Goal: Information Seeking & Learning: Find specific fact

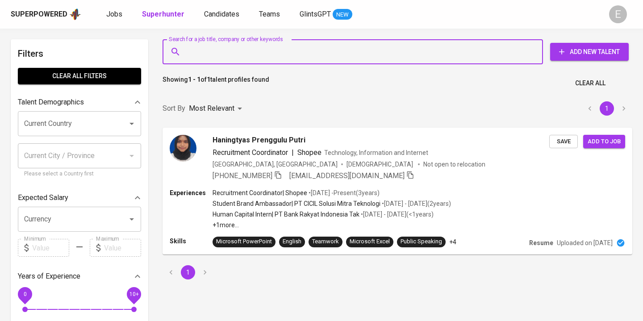
click at [208, 50] on input "Search for a job title, company or other keywords" at bounding box center [354, 51] width 341 height 17
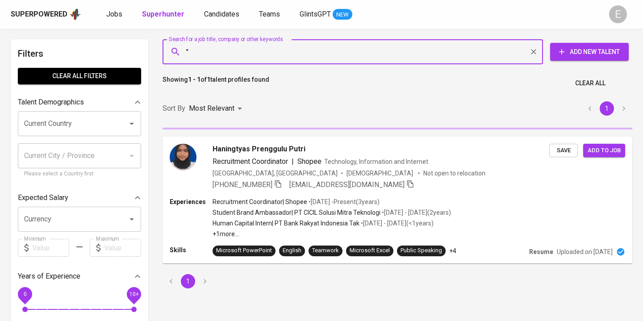
paste input "[PERSON_NAME]"
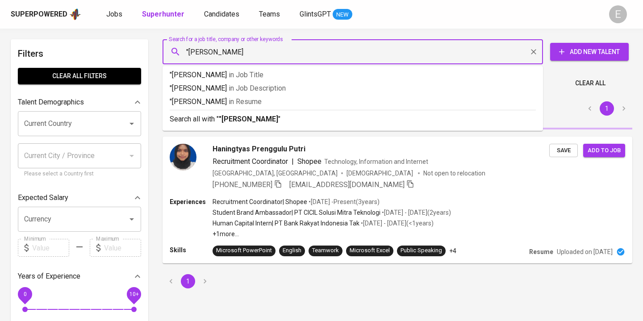
type input ""Ummu Azizah Sekarwuni""
click at [218, 116] on p "Search all with " "Ummu Azizah Sekarwuni" "" at bounding box center [353, 119] width 366 height 11
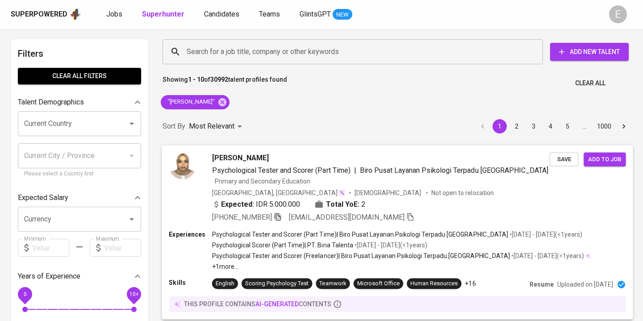
click at [276, 216] on icon "button" at bounding box center [278, 217] width 6 height 8
click at [227, 102] on icon at bounding box center [222, 102] width 10 height 10
click at [193, 54] on input "Search for a job title, company or other keywords" at bounding box center [354, 51] width 341 height 17
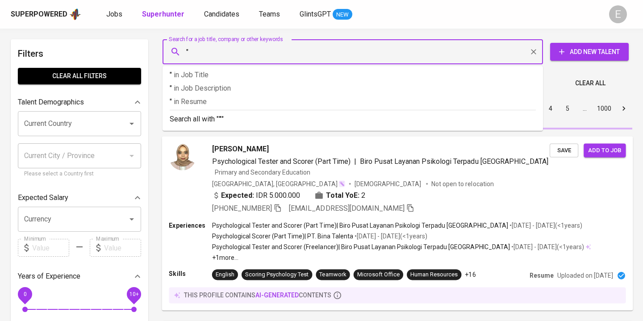
paste input "Vanesha Anatasya"
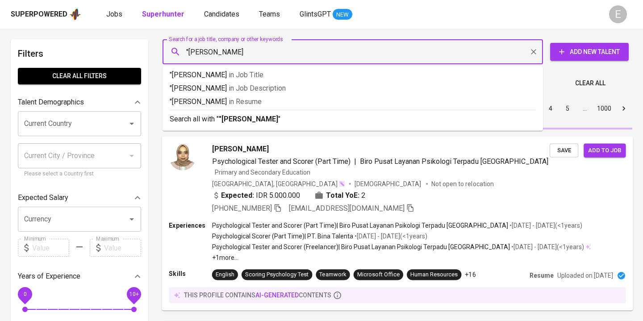
type input ""Vanesha Anatasya""
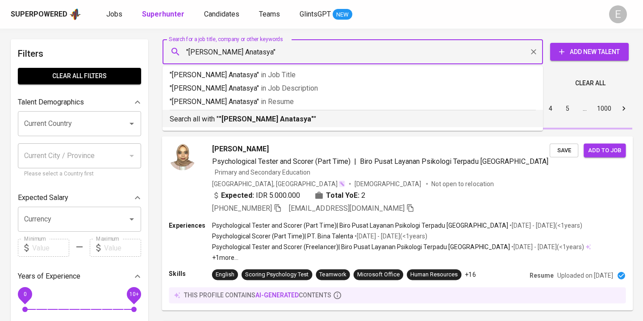
click at [195, 117] on p "Search all with " "Vanesha Anatasya" "" at bounding box center [353, 119] width 366 height 11
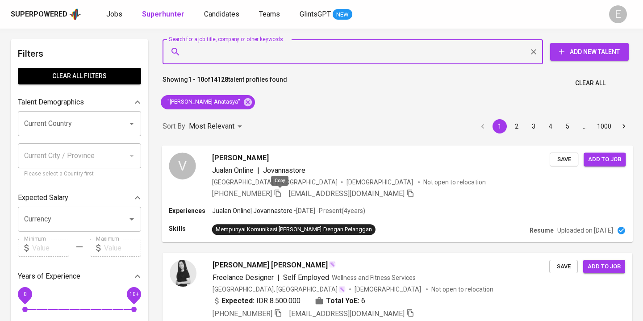
click at [282, 195] on icon "button" at bounding box center [278, 193] width 8 height 8
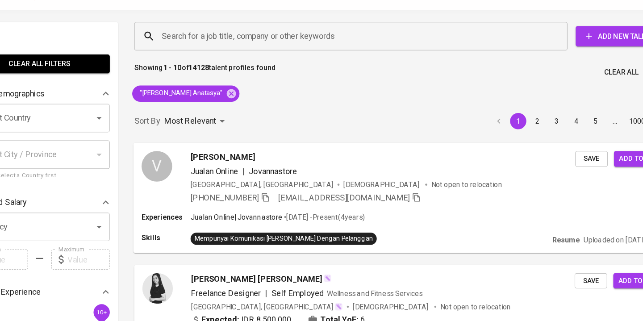
click at [395, 187] on div "Vanessa Anastasya Jualan Online | Jovannastore Indonesia, Bekasi Female Not ope…" at bounding box center [380, 175] width 337 height 46
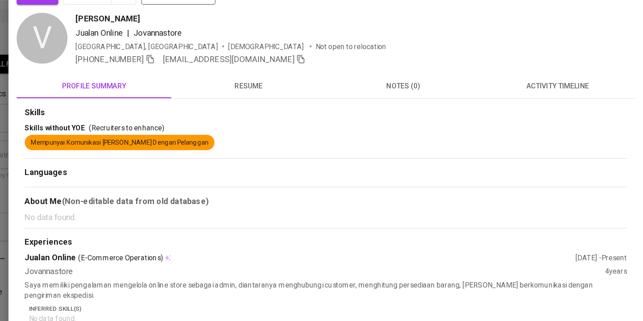
scroll to position [9, 0]
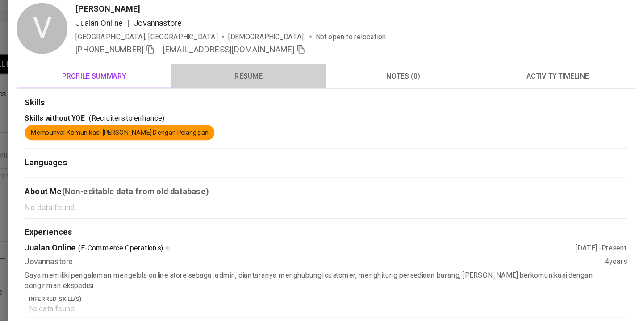
click at [295, 84] on span "resume" at bounding box center [296, 86] width 125 height 11
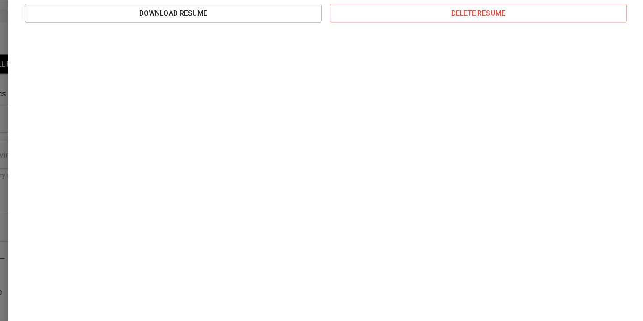
scroll to position [127, 0]
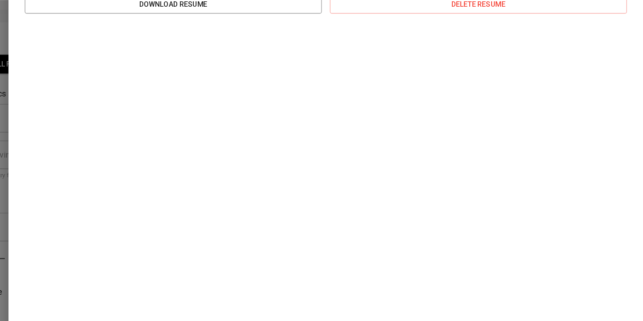
click at [82, 137] on div at bounding box center [321, 160] width 643 height 321
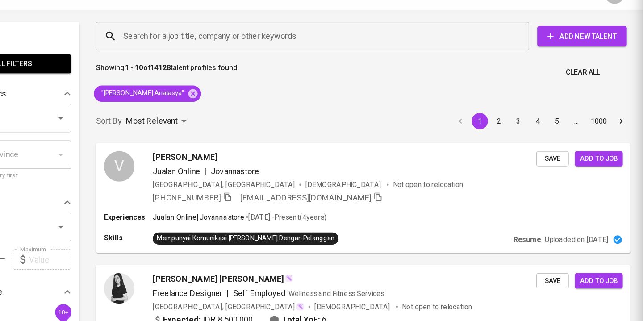
scroll to position [0, 0]
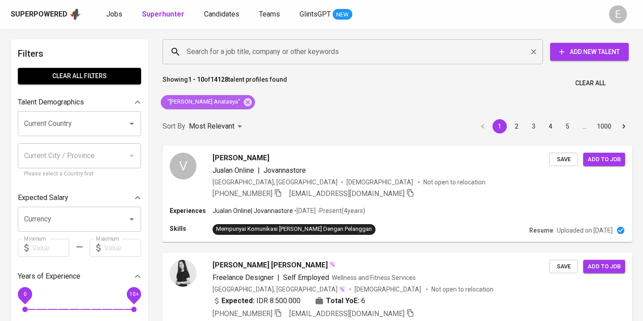
click at [244, 102] on icon at bounding box center [248, 102] width 8 height 8
click at [217, 55] on input "Search for a job title, company or other keywords" at bounding box center [354, 51] width 341 height 17
paste input "ajengkristianti@yahoo.com"
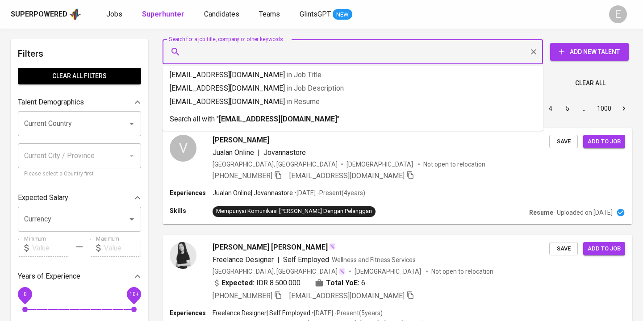
type input "ajengkristianti@yahoo.com"
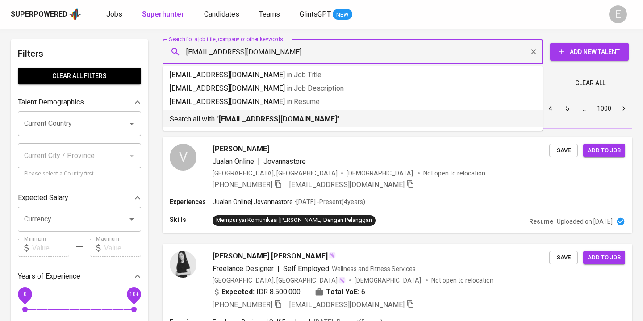
click at [191, 124] on p "Search all with " ajengkristianti@yahoo.com "" at bounding box center [353, 119] width 366 height 11
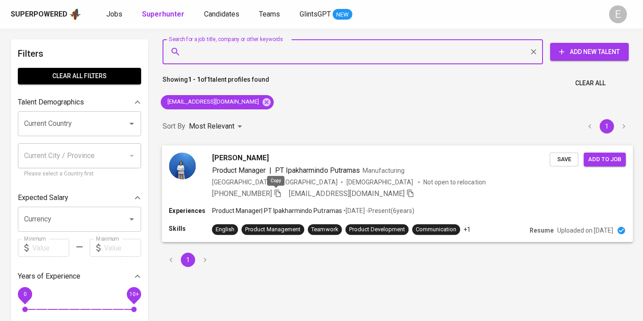
click at [278, 190] on icon "button" at bounding box center [278, 193] width 8 height 8
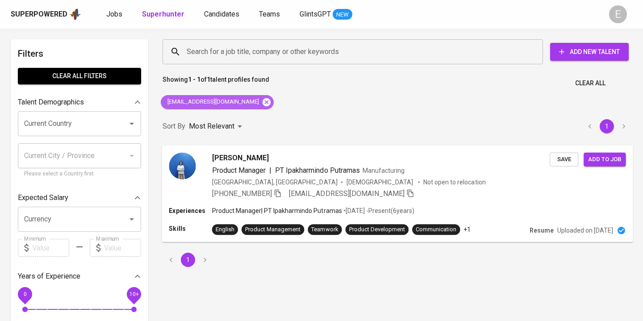
click at [262, 105] on icon at bounding box center [266, 102] width 8 height 8
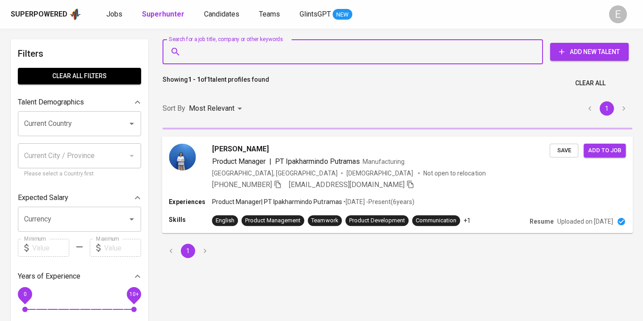
click at [216, 58] on input "Search for a job title, company or other keywords" at bounding box center [354, 51] width 341 height 17
paste input "Gabrielle Angelica"
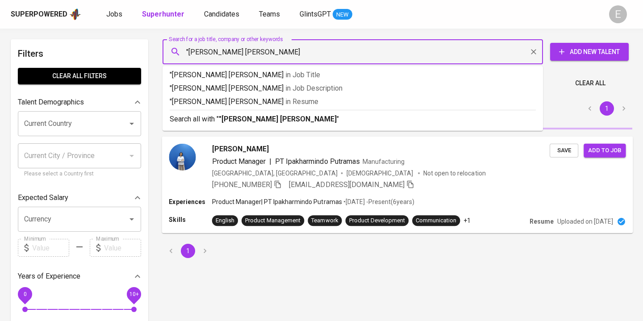
type input ""Gabrielle Angelica""
click at [214, 122] on p "Search all with " "Gabrielle Angelica" "" at bounding box center [353, 119] width 366 height 11
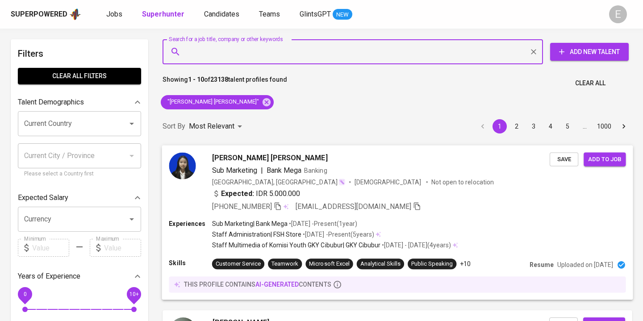
click at [278, 204] on icon "button" at bounding box center [278, 206] width 8 height 8
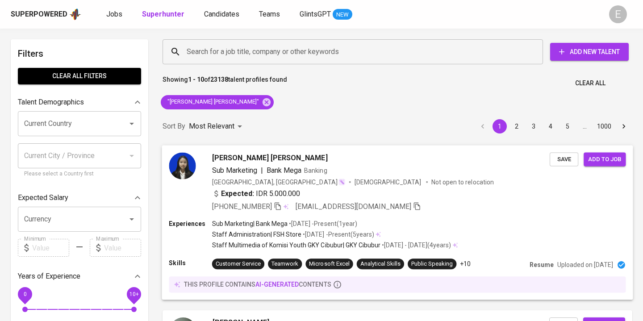
click at [588, 261] on p "Uploaded on Jan 10, 2024" at bounding box center [585, 264] width 56 height 9
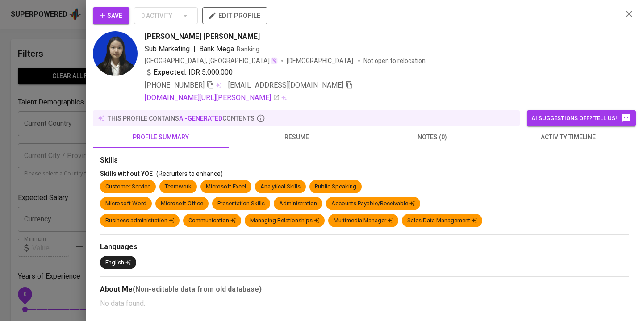
click at [285, 138] on span "resume" at bounding box center [296, 137] width 125 height 11
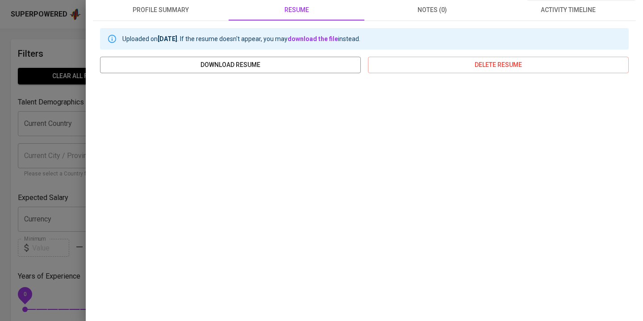
scroll to position [135, 0]
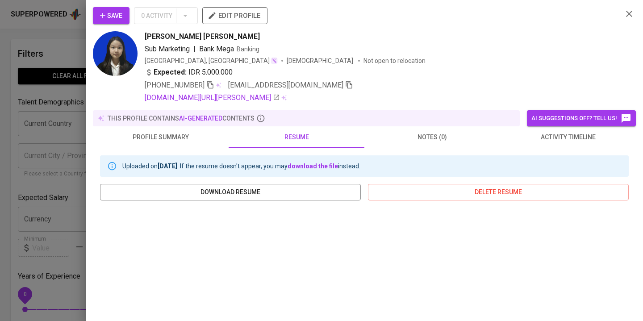
click at [47, 105] on div at bounding box center [321, 160] width 643 height 321
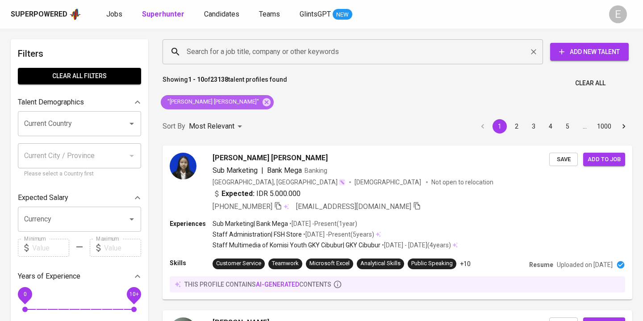
click at [262, 101] on icon at bounding box center [266, 102] width 8 height 8
click at [211, 48] on input "Search for a job title, company or other keywords" at bounding box center [354, 51] width 341 height 17
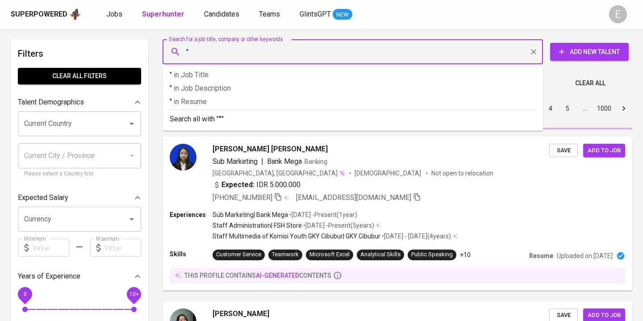
paste input "Teresa Anindya"
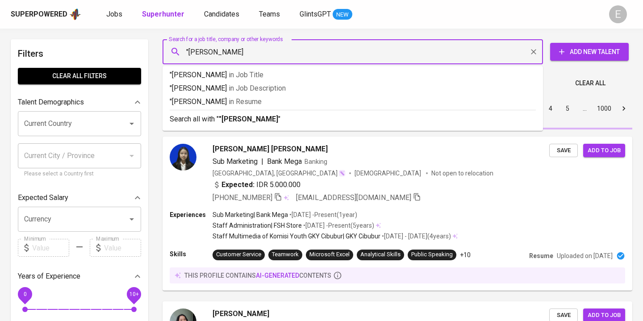
type input ""Teresa Anindya""
drag, startPoint x: 227, startPoint y: 117, endPoint x: 476, endPoint y: 4, distance: 273.7
click at [227, 117] on b ""Teresa Anindya"" at bounding box center [250, 119] width 62 height 8
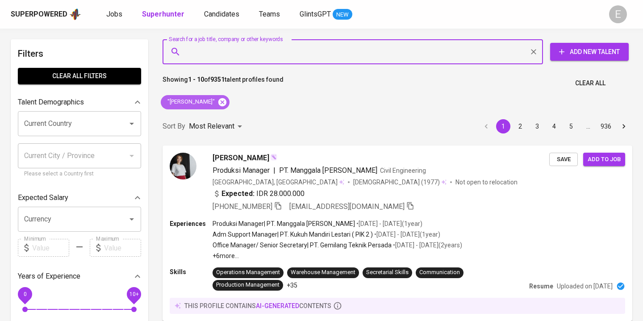
click at [219, 102] on icon at bounding box center [222, 102] width 10 height 10
click at [188, 46] on input "Search for a job title, company or other keywords" at bounding box center [354, 51] width 341 height 17
paste input "arifin.dewiratna@gmail.com"
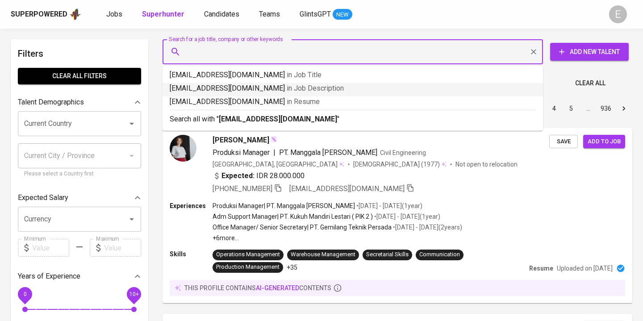
type input "arifin.dewiratna@gmail.com"
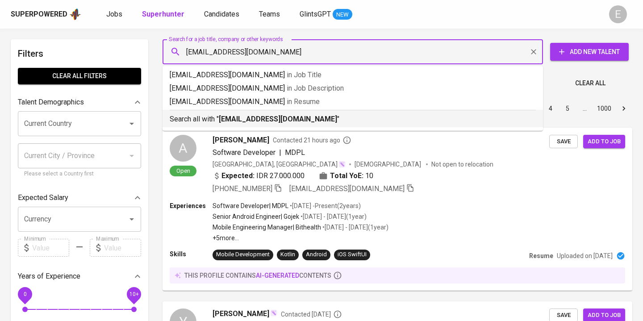
click at [237, 119] on b "arifin.dewiratna@gmail.com" at bounding box center [278, 119] width 118 height 8
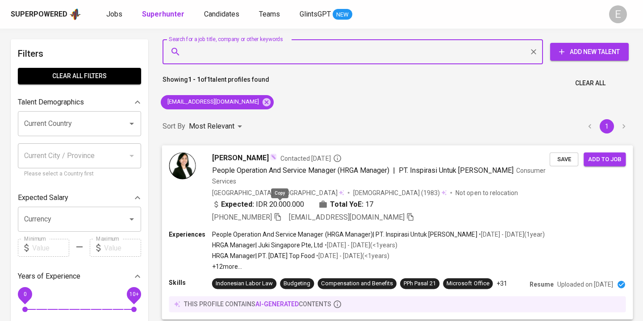
click at [278, 213] on icon "button" at bounding box center [278, 217] width 6 height 8
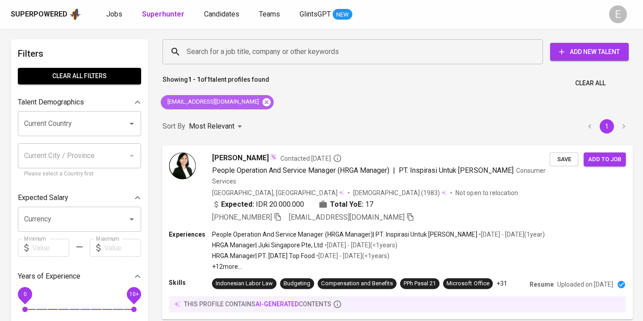
click at [262, 101] on icon at bounding box center [267, 102] width 10 height 10
click at [213, 53] on input "Search for a job title, company or other keywords" at bounding box center [354, 51] width 341 height 17
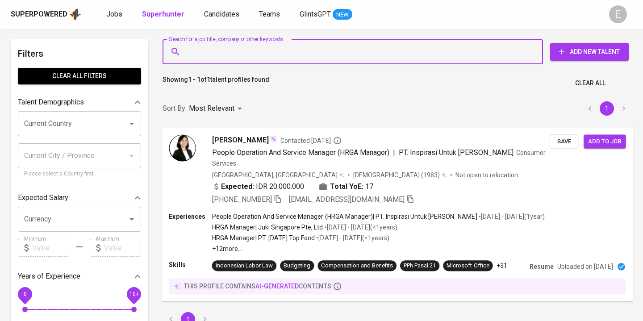
paste input "thyayohana94@gmail.com"
type input "thyayohana94@gmail.com"
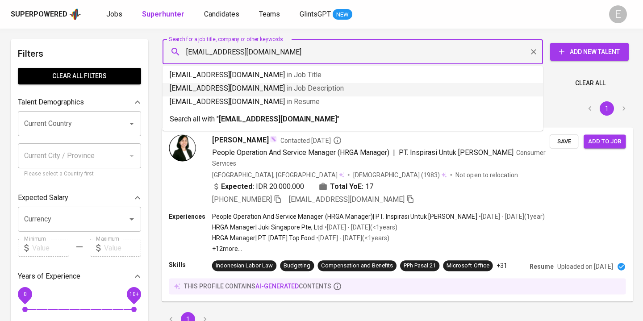
click at [232, 117] on b "thyayohana94@gmail.com" at bounding box center [278, 119] width 118 height 8
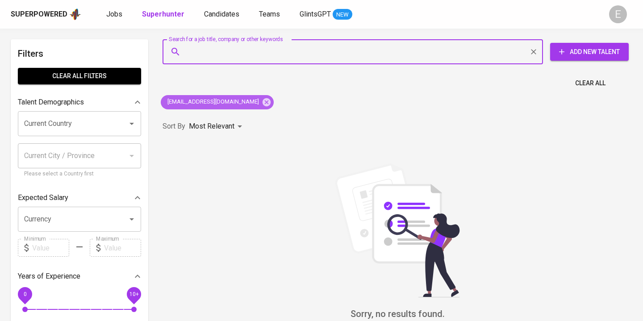
click at [262, 103] on icon at bounding box center [267, 102] width 10 height 10
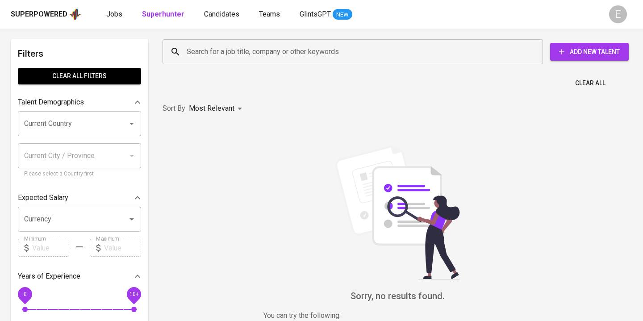
click at [196, 48] on input "Search for a job title, company or other keywords" at bounding box center [354, 51] width 341 height 17
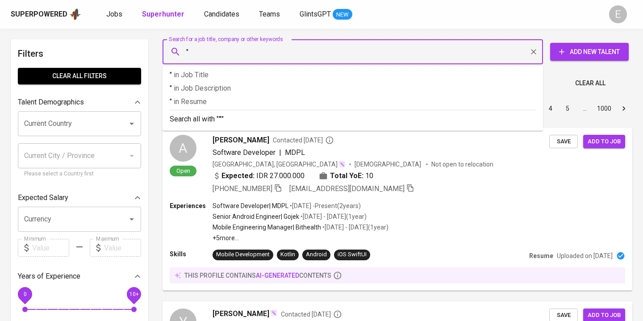
paste input "Thya Yohana"
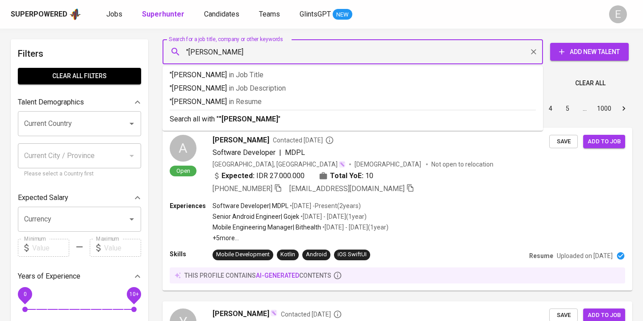
type input ""Thya Yohana""
click at [196, 121] on p "Search all with " "Thya Yohana" "" at bounding box center [353, 119] width 366 height 11
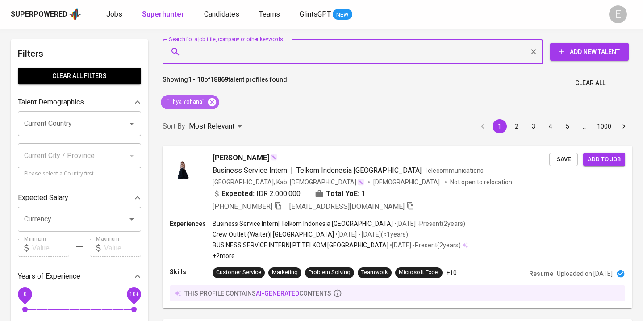
click at [209, 100] on icon at bounding box center [212, 102] width 8 height 8
click at [196, 58] on input "Search for a job title, company or other keywords" at bounding box center [354, 51] width 341 height 17
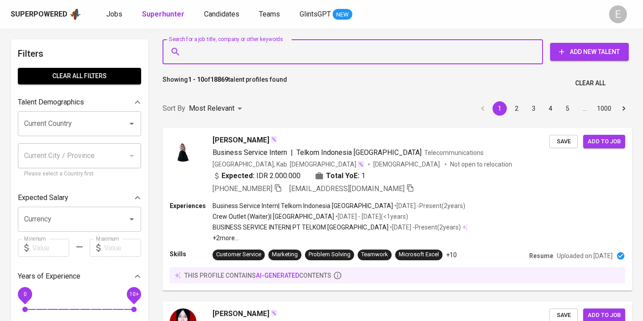
paste input "[EMAIL_ADDRESS][DOMAIN_NAME]"
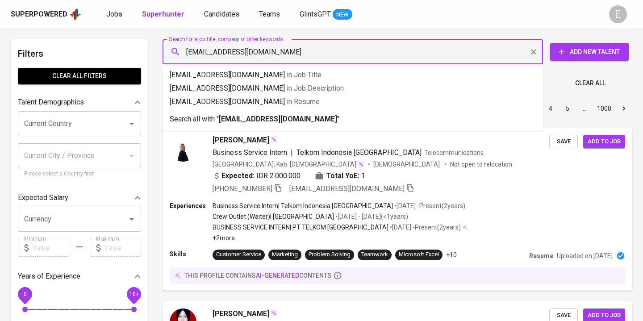
type input "[EMAIL_ADDRESS][DOMAIN_NAME]"
click at [198, 114] on p "Search all with " [EMAIL_ADDRESS][DOMAIN_NAME] "" at bounding box center [353, 119] width 366 height 11
click at [194, 117] on div "Most Relevant" at bounding box center [217, 108] width 56 height 17
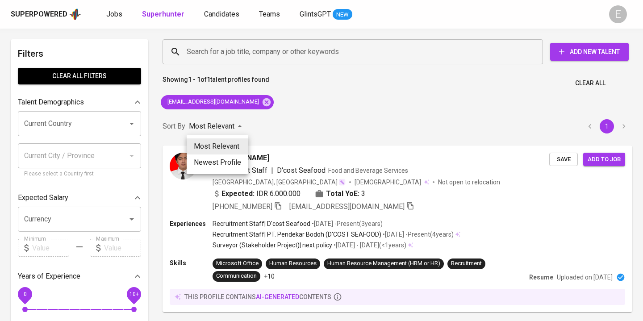
click at [311, 121] on div at bounding box center [321, 160] width 643 height 321
click at [282, 206] on icon "button" at bounding box center [278, 206] width 8 height 8
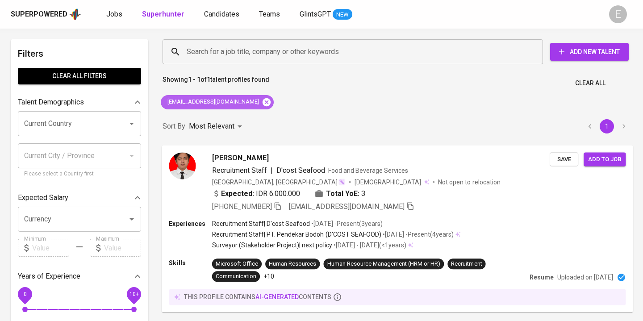
click at [262, 103] on icon at bounding box center [266, 102] width 8 height 8
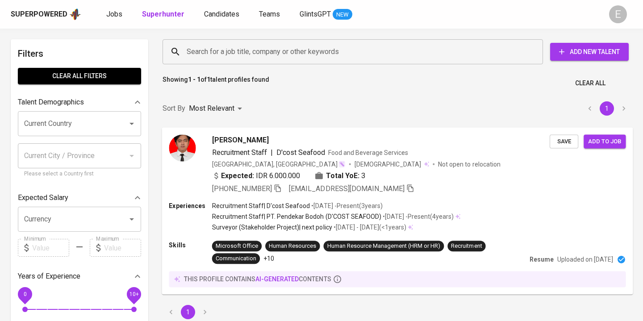
click at [227, 51] on input "Search for a job title, company or other keywords" at bounding box center [354, 51] width 341 height 17
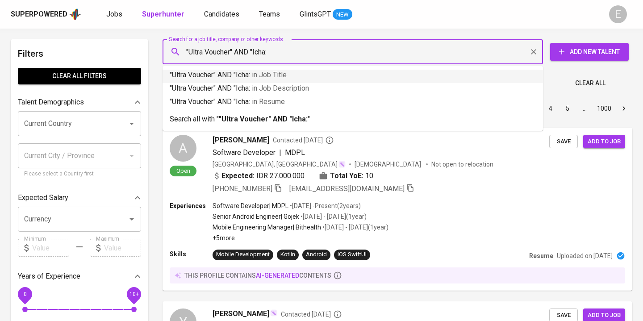
type input ""Ultra Voucher" AND "Icha:""
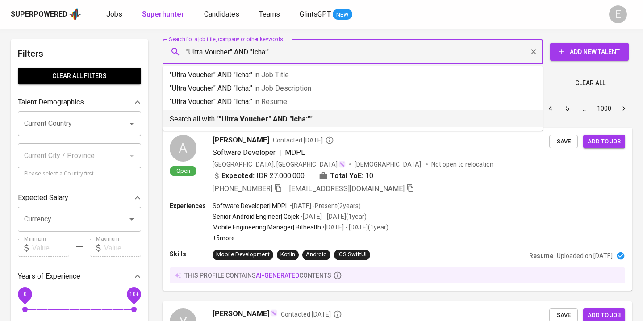
click at [266, 120] on b ""Ultra Voucher" AND "Icha:"" at bounding box center [265, 119] width 92 height 8
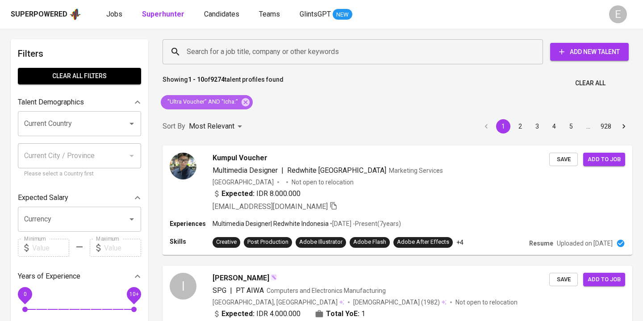
click at [209, 98] on span ""Ultra Voucher" AND "Icha:"" at bounding box center [202, 102] width 83 height 8
copy div ""Ultra Voucher" AND "Icha:""
click at [223, 57] on input "Search for a job title, company or other keywords" at bounding box center [354, 51] width 341 height 17
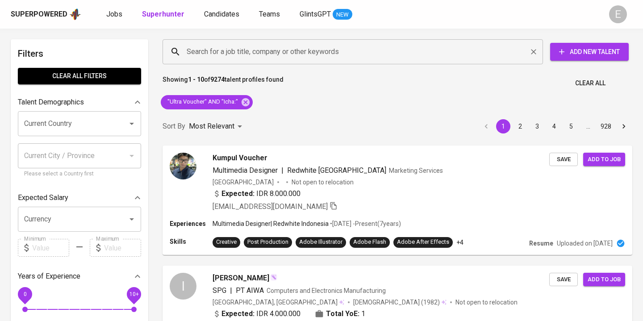
paste input ""Ultra Voucher" AND "Icha:""
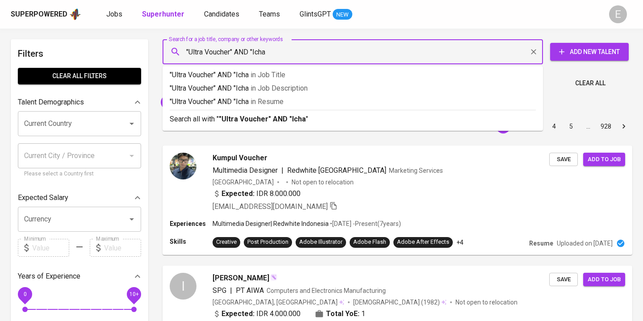
type input ""Ultra Voucher" AND "Icha""
click at [235, 116] on b ""Ultra Voucher" AND "Icha"" at bounding box center [264, 119] width 90 height 8
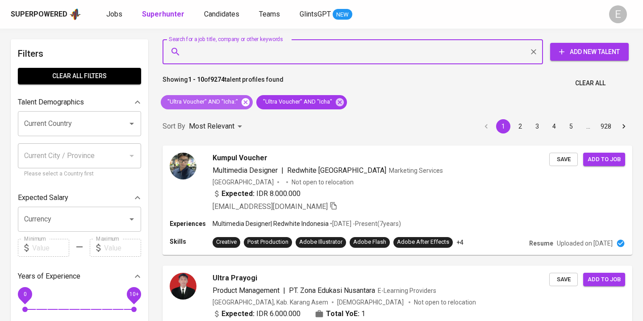
click at [241, 101] on icon at bounding box center [245, 102] width 8 height 8
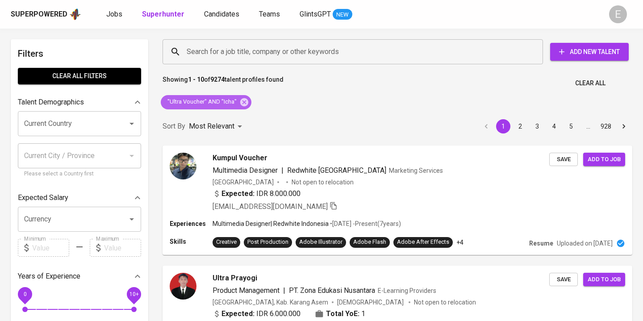
click at [241, 101] on icon at bounding box center [244, 102] width 8 height 8
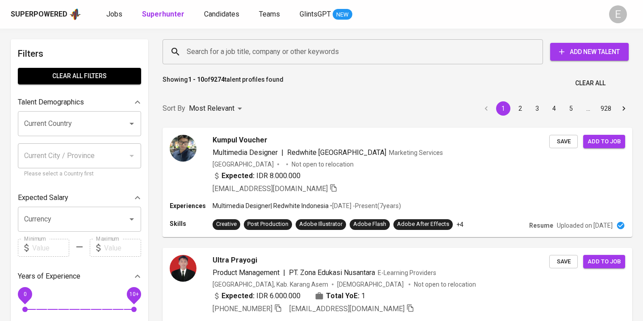
click at [199, 52] on input "Search for a job title, company or other keywords" at bounding box center [354, 51] width 341 height 17
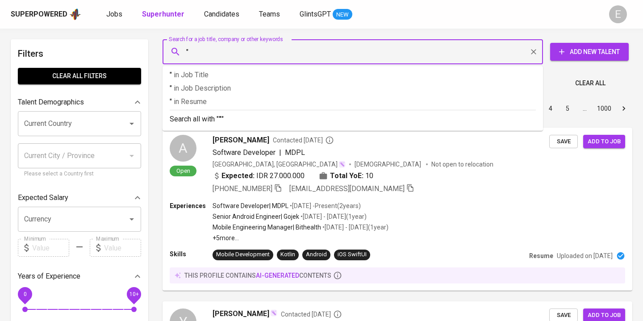
paste input "[PERSON_NAME]"
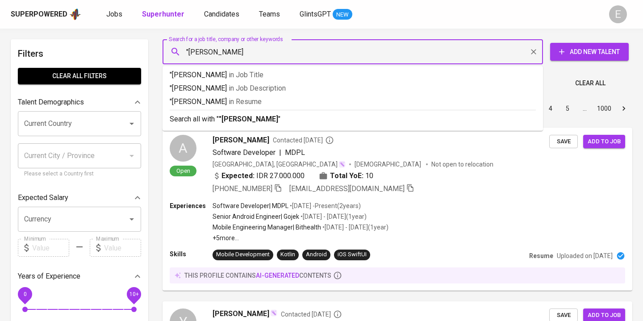
type input ""[PERSON_NAME]""
click at [186, 117] on p "Search all with " "[PERSON_NAME]" "" at bounding box center [353, 119] width 366 height 11
